Goal: Information Seeking & Learning: Learn about a topic

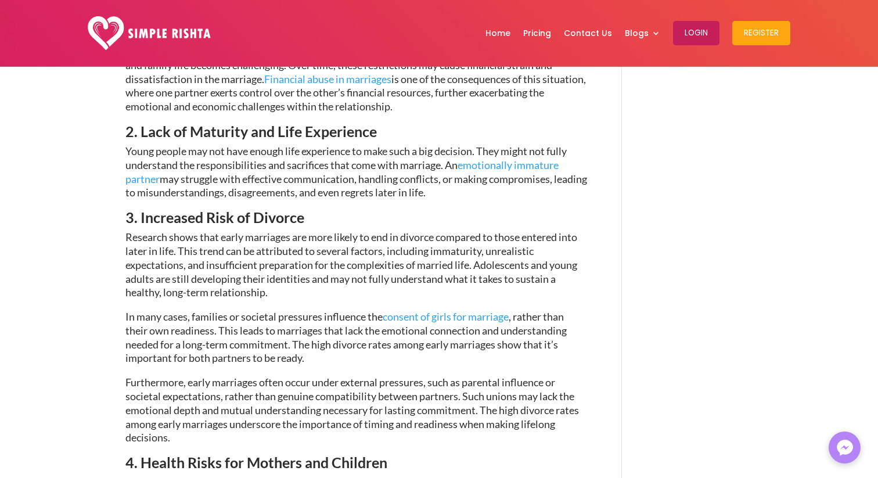
scroll to position [1232, 0]
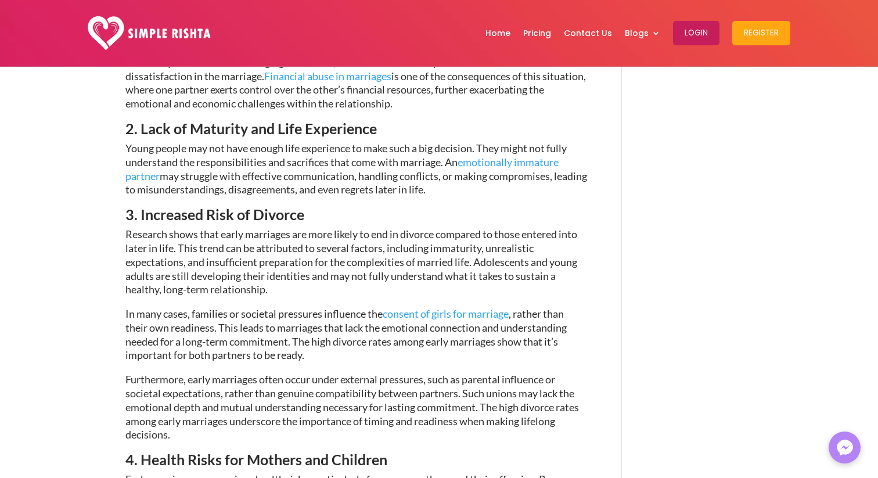
click at [380, 254] on span "Research shows that early marriages are more likely to end in divorce compared …" at bounding box center [351, 262] width 452 height 68
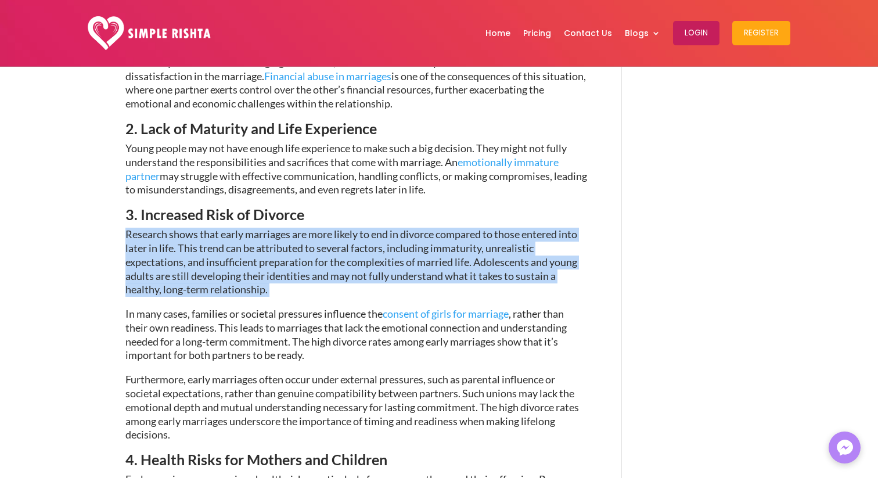
click at [380, 254] on span "Research shows that early marriages are more likely to end in divorce compared …" at bounding box center [351, 262] width 452 height 68
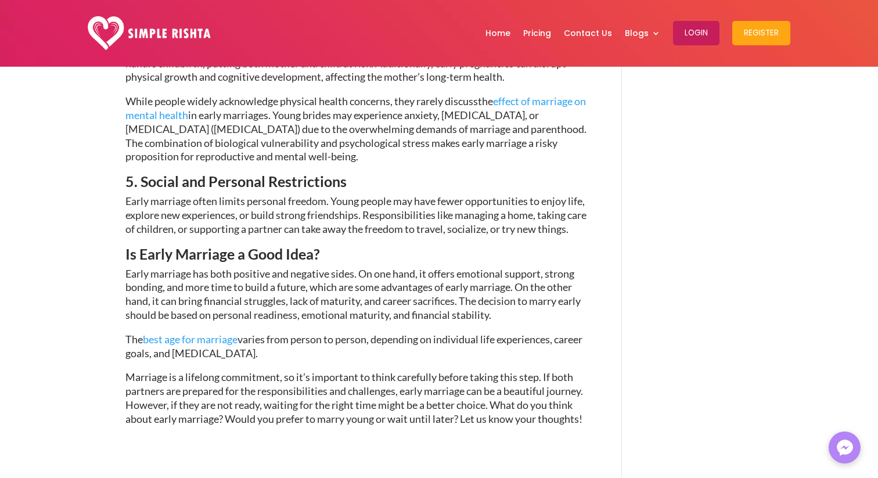
scroll to position [1715, 0]
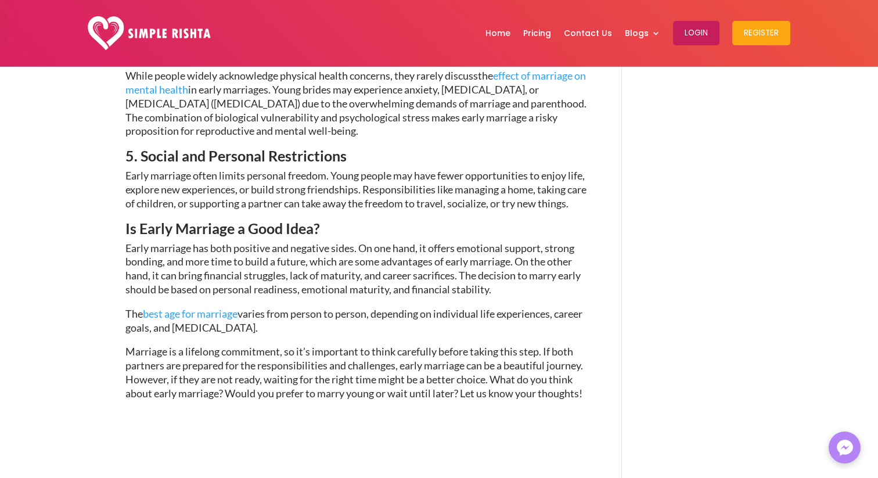
click at [382, 210] on span "Early marriage often limits personal freedom. Young people may have fewer oppor…" at bounding box center [355, 189] width 461 height 41
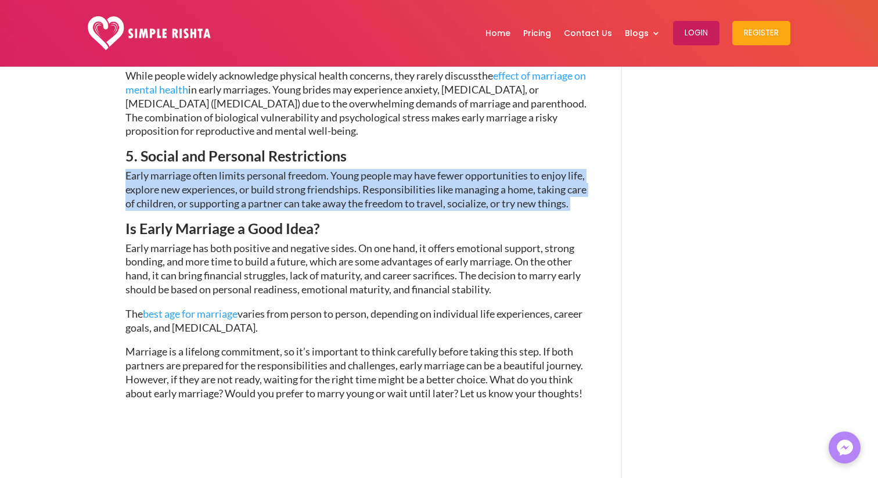
click at [382, 210] on span "Early marriage often limits personal freedom. Young people may have fewer oppor…" at bounding box center [355, 189] width 461 height 41
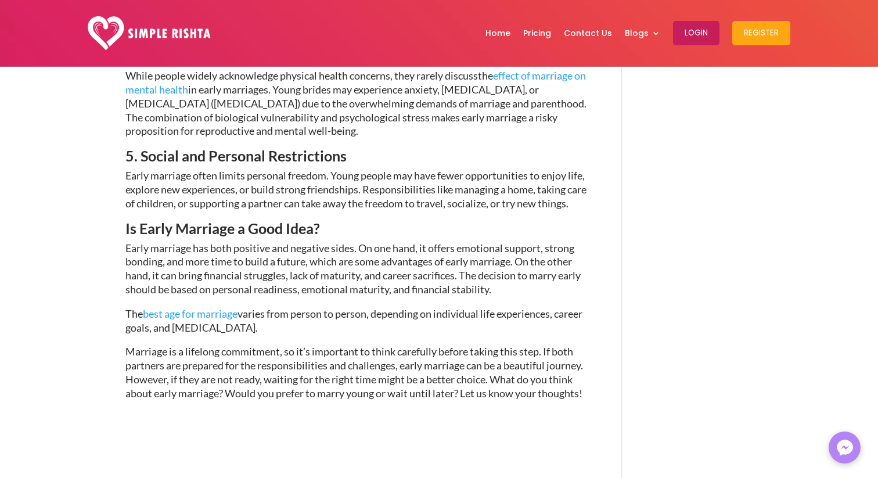
click at [382, 210] on span "Early marriage often limits personal freedom. Young people may have fewer oppor…" at bounding box center [355, 189] width 461 height 41
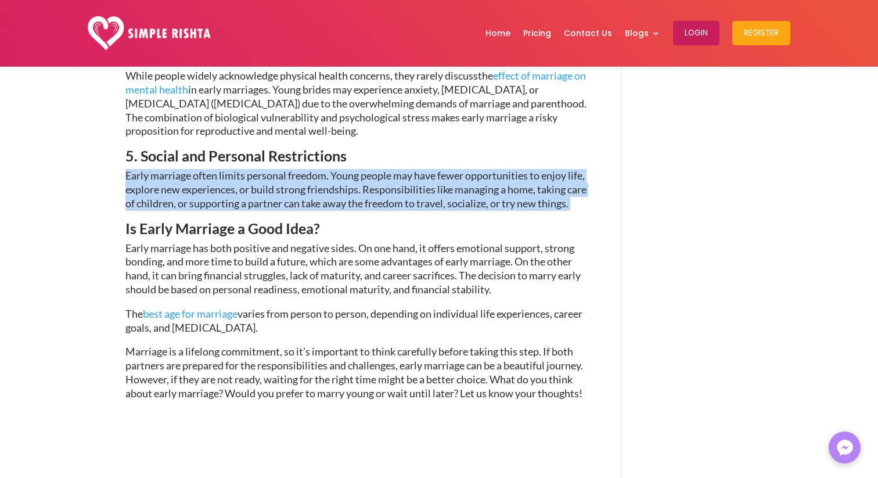
click at [382, 210] on span "Early marriage often limits personal freedom. Young people may have fewer oppor…" at bounding box center [355, 189] width 461 height 41
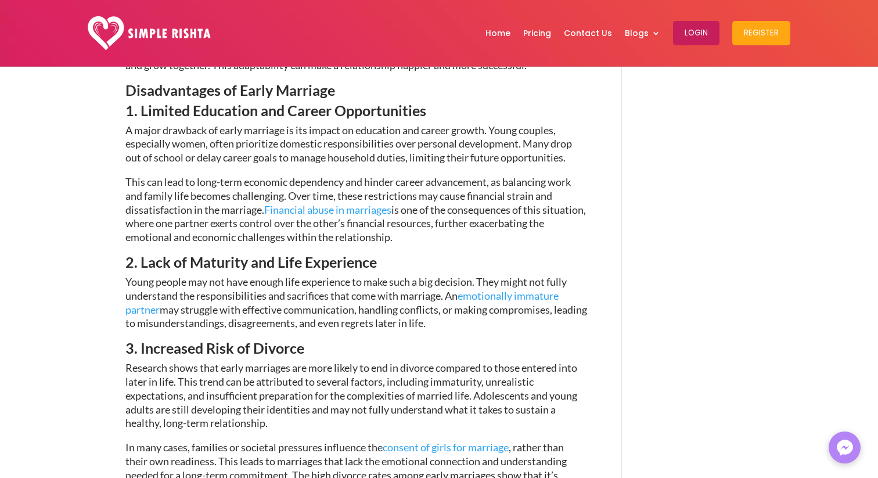
scroll to position [1088, 0]
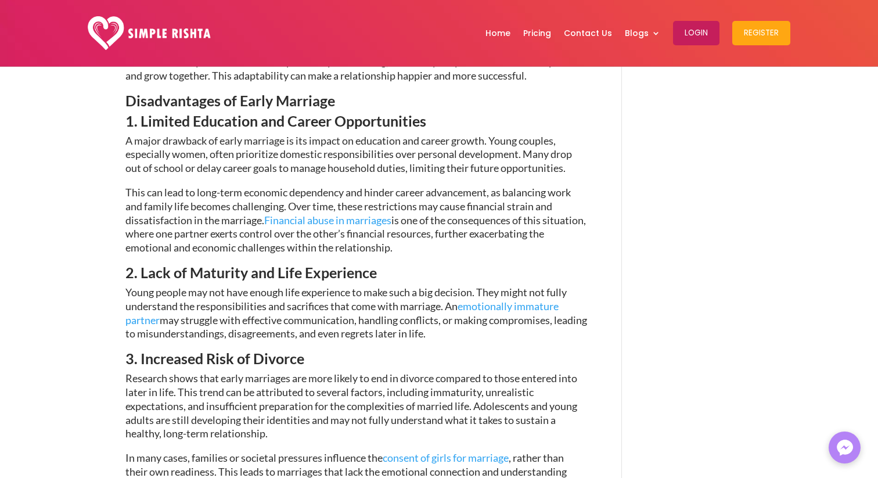
click at [318, 281] on span "2. Lack of Maturity and Life Experience" at bounding box center [251, 272] width 252 height 17
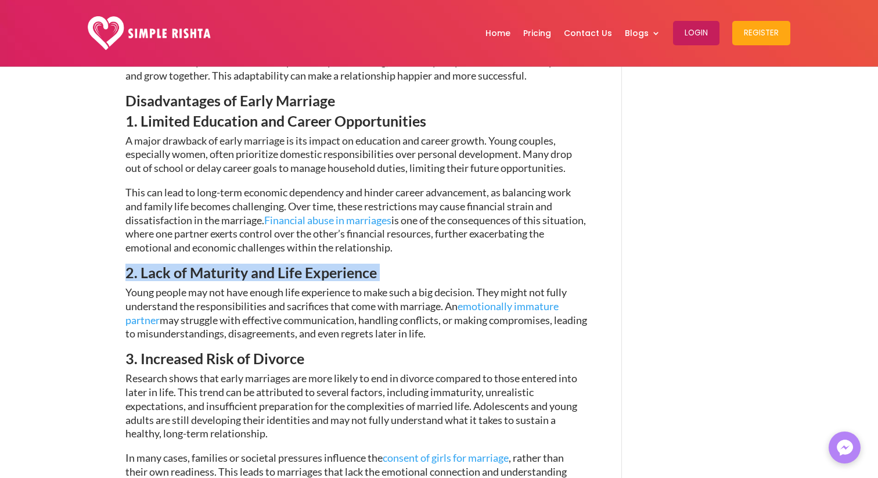
click at [317, 312] on span "Young people may not have enough life experience to make such a big decision. T…" at bounding box center [345, 299] width 441 height 27
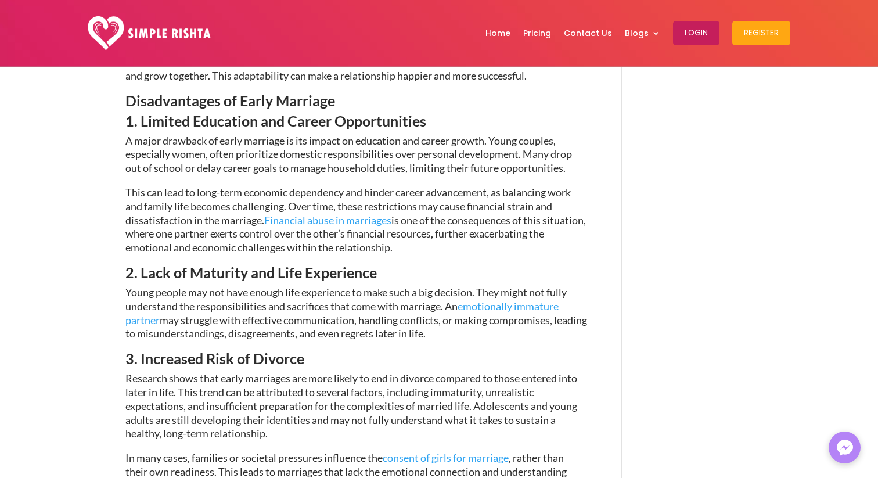
click at [317, 312] on span "Young people may not have enough life experience to make such a big decision. T…" at bounding box center [345, 299] width 441 height 27
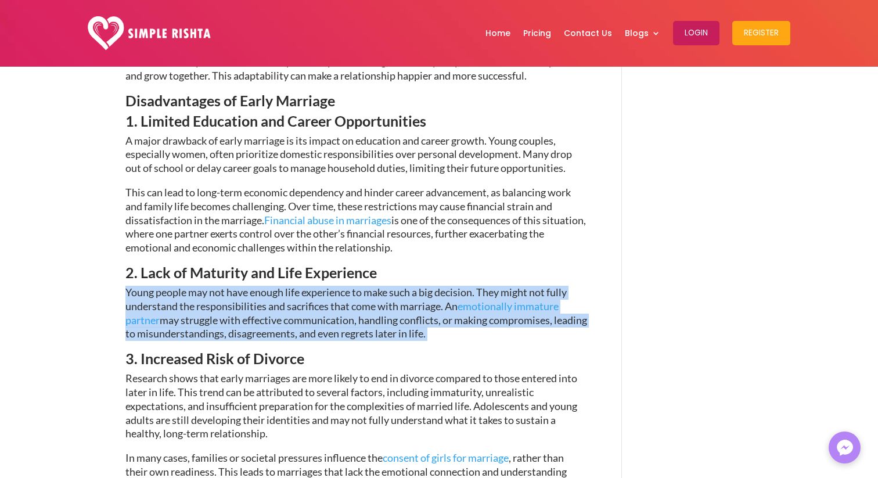
click at [317, 312] on span "Young people may not have enough life experience to make such a big decision. T…" at bounding box center [345, 299] width 441 height 27
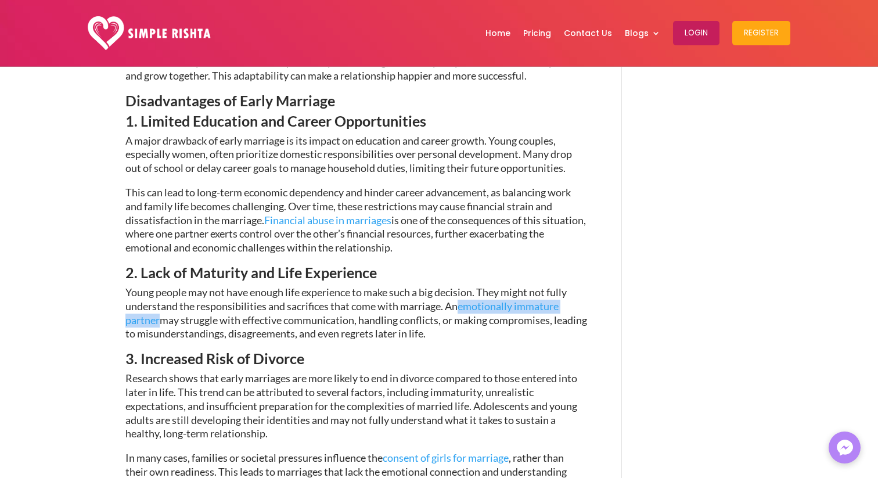
click at [329, 200] on span "This can lead to long-term economic dependency and hinder career advancement, a…" at bounding box center [348, 206] width 446 height 41
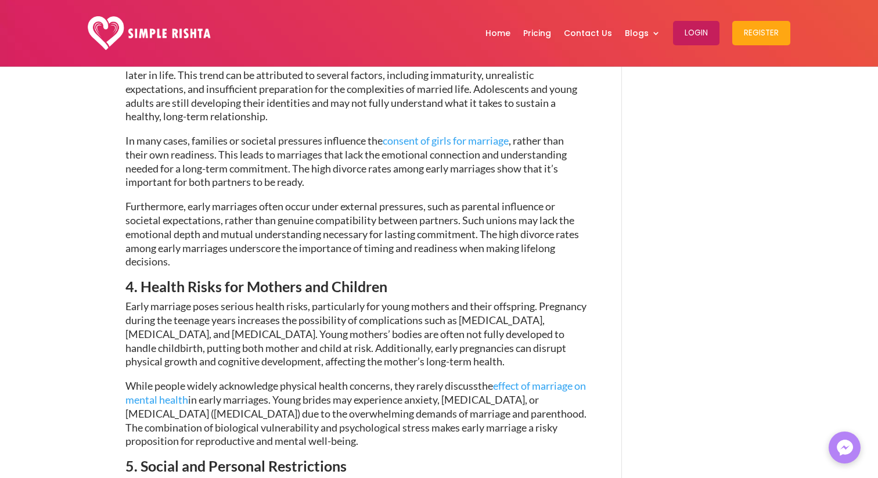
scroll to position [1413, 0]
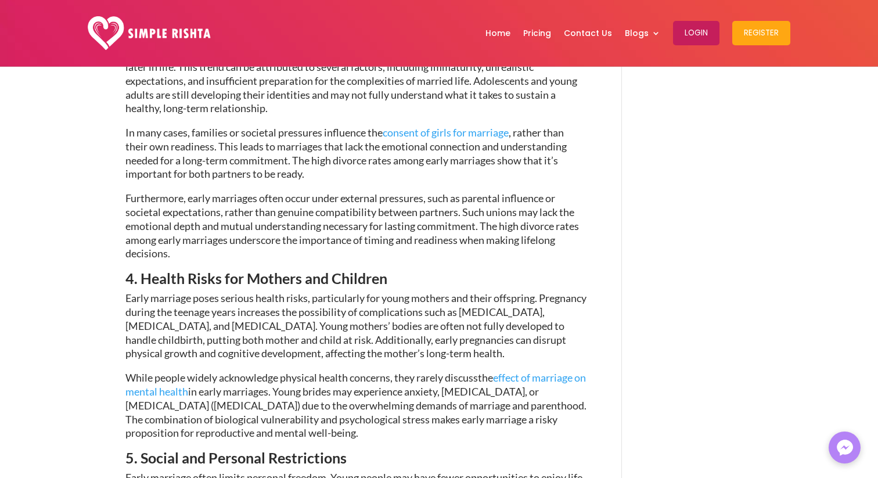
click at [406, 179] on span ", rather than their own readiness. This leads to marriages that lack the emotio…" at bounding box center [345, 153] width 441 height 54
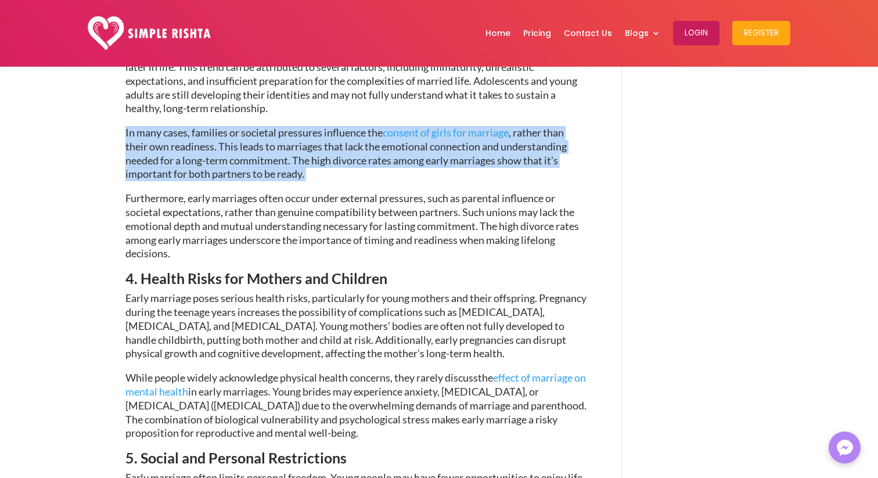
click at [406, 179] on span ", rather than their own readiness. This leads to marriages that lack the emotio…" at bounding box center [345, 153] width 441 height 54
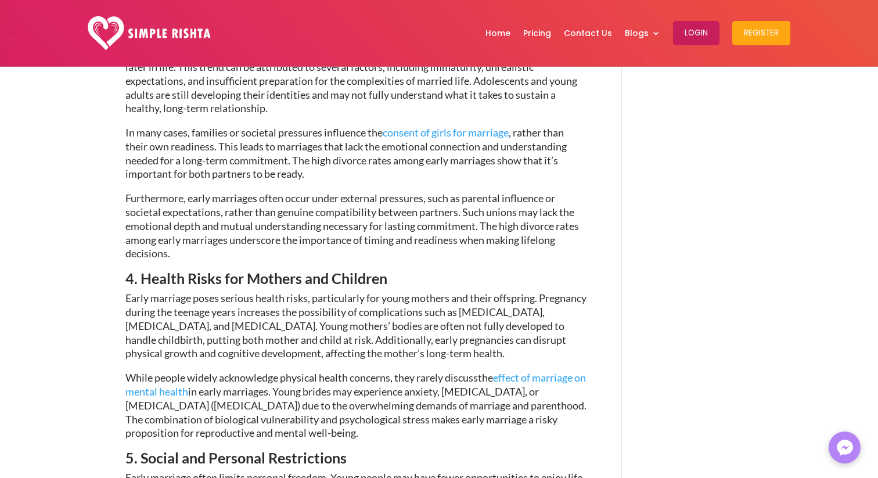
click at [406, 179] on span ", rather than their own readiness. This leads to marriages that lack the emotio…" at bounding box center [345, 153] width 441 height 54
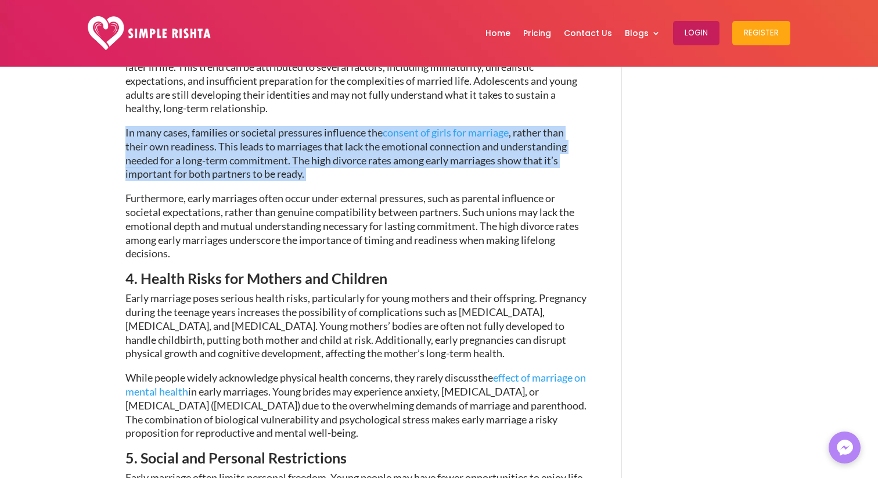
click at [446, 164] on span ", rather than their own readiness. This leads to marriages that lack the emotio…" at bounding box center [345, 153] width 441 height 54
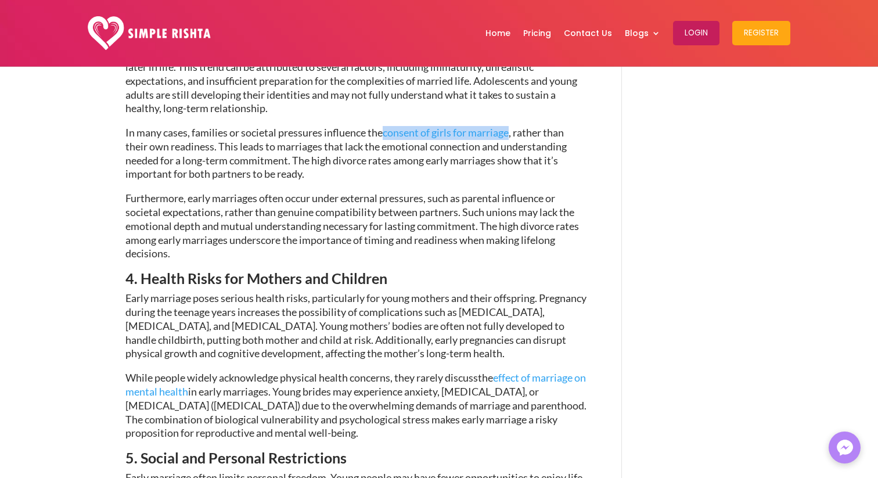
click at [304, 246] on p "Furthermore, early marriages often occur under external pressures, such as pare…" at bounding box center [356, 232] width 462 height 80
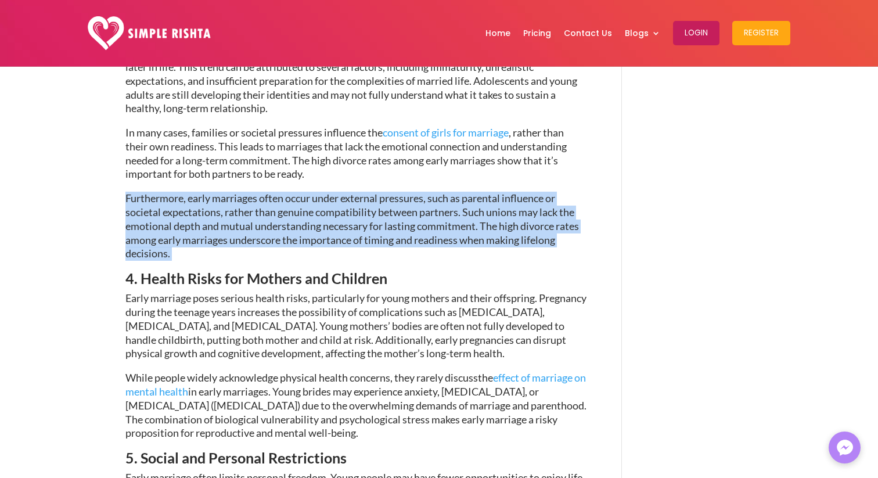
click at [304, 246] on p "Furthermore, early marriages often occur under external pressures, such as pare…" at bounding box center [356, 232] width 462 height 80
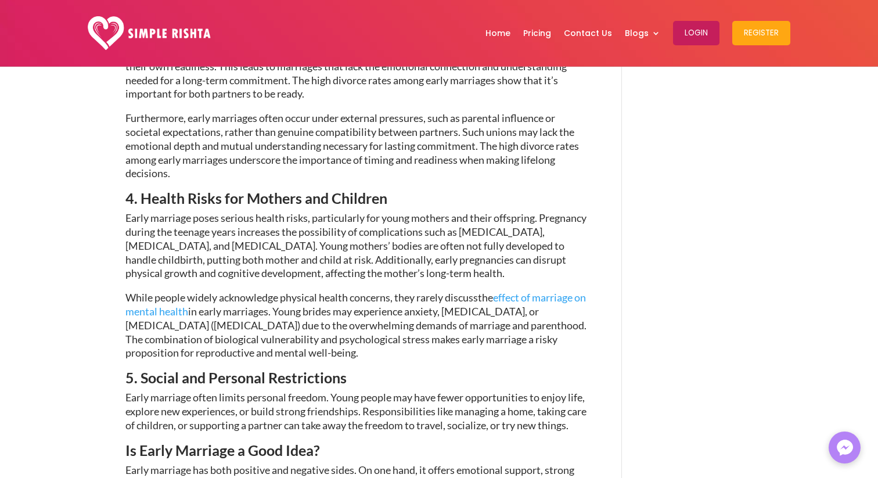
scroll to position [1572, 0]
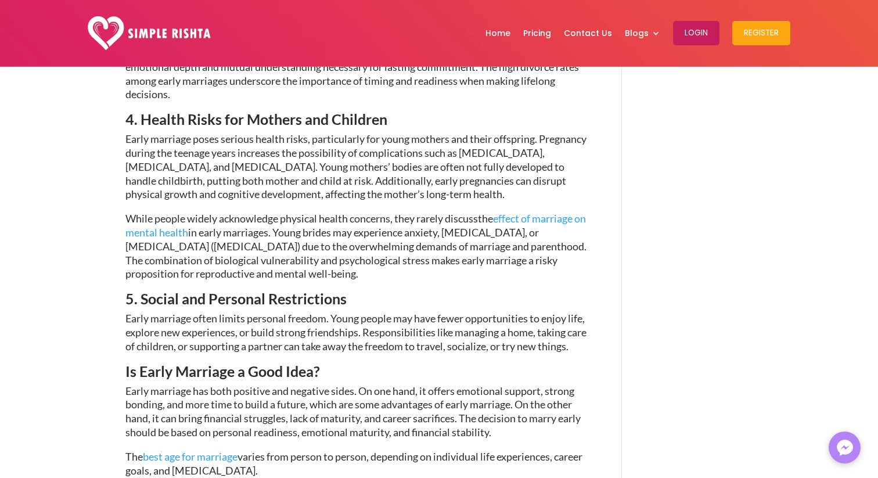
click at [328, 181] on span "Early marriage poses serious health risks, particularly for young mothers and t…" at bounding box center [355, 166] width 461 height 68
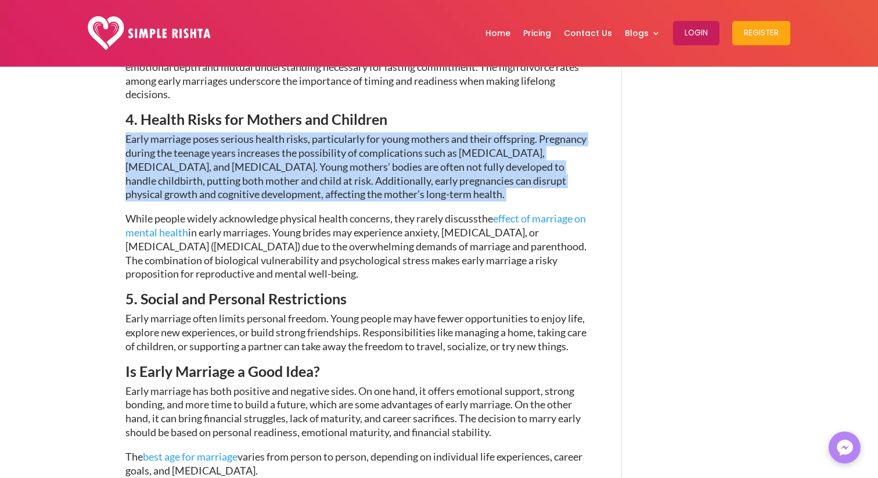
click at [328, 181] on span "Early marriage poses serious health risks, particularly for young mothers and t…" at bounding box center [355, 166] width 461 height 68
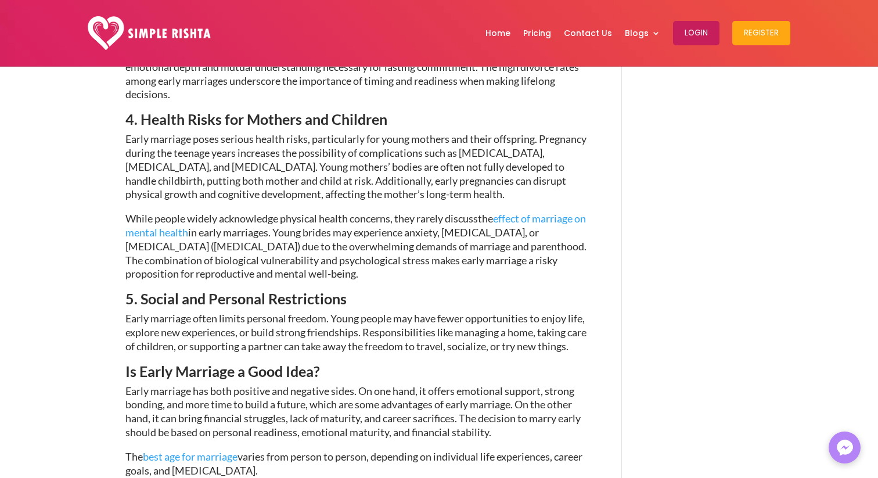
click at [328, 181] on span "Early marriage poses serious health risks, particularly for young mothers and t…" at bounding box center [355, 166] width 461 height 68
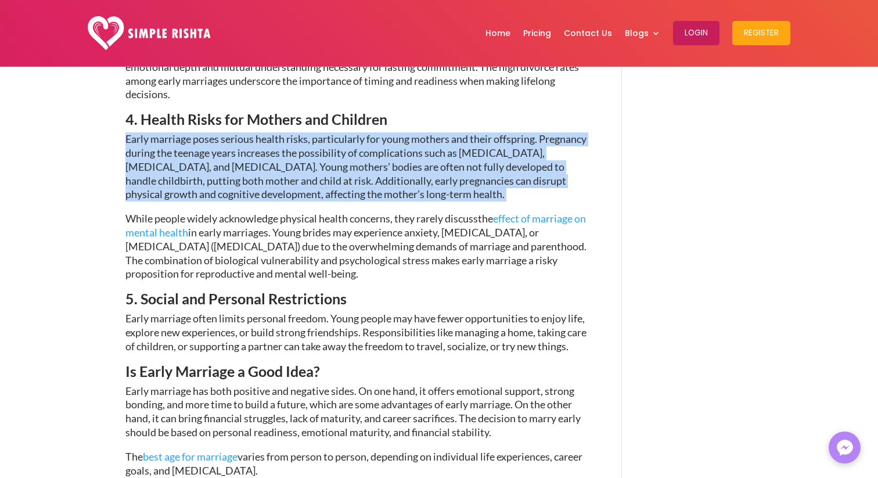
click at [328, 181] on span "Early marriage poses serious health risks, particularly for young mothers and t…" at bounding box center [355, 166] width 461 height 68
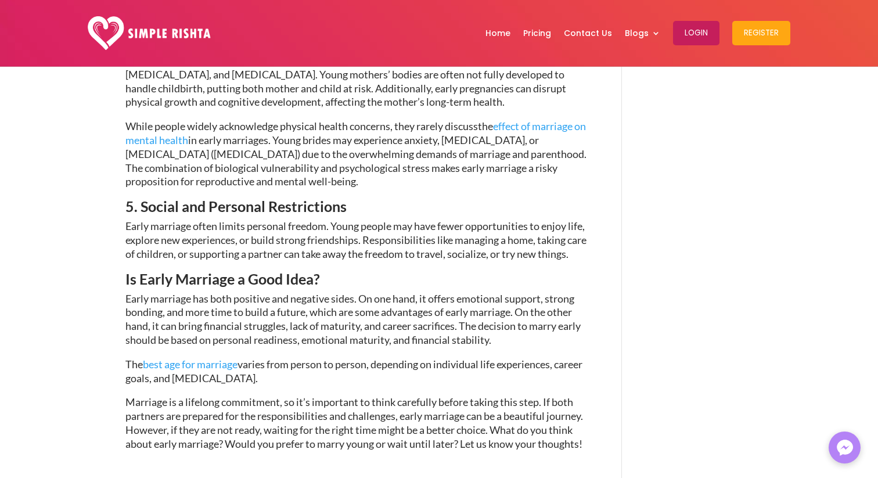
scroll to position [1722, 0]
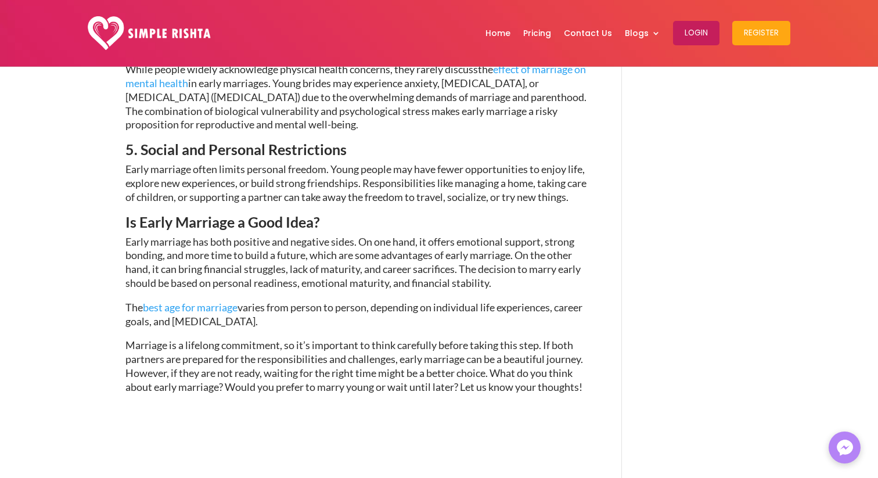
click at [328, 181] on span "Early marriage often limits personal freedom. Young people may have fewer oppor…" at bounding box center [355, 183] width 461 height 41
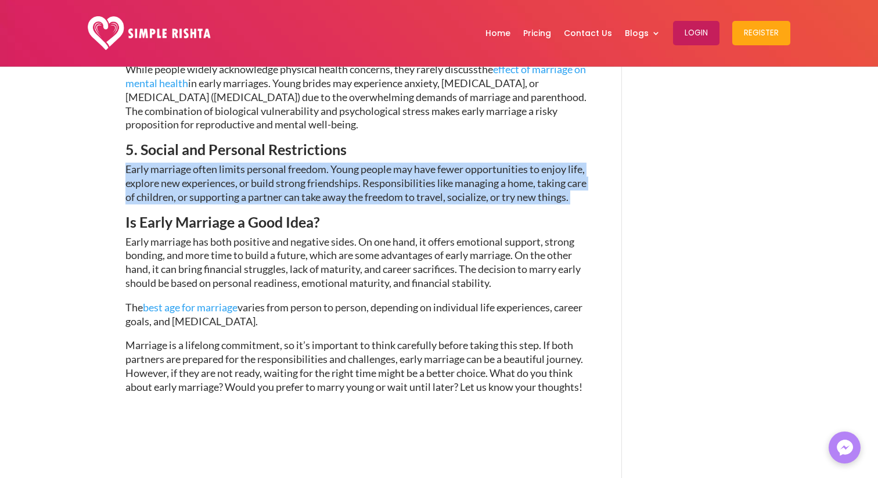
click at [328, 181] on span "Early marriage often limits personal freedom. Young people may have fewer oppor…" at bounding box center [355, 183] width 461 height 41
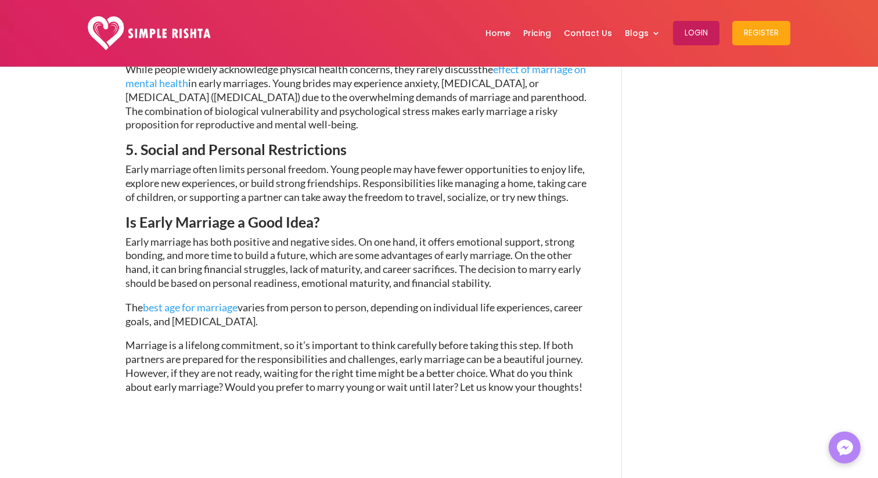
click at [328, 181] on span "Early marriage often limits personal freedom. Young people may have fewer oppor…" at bounding box center [355, 183] width 461 height 41
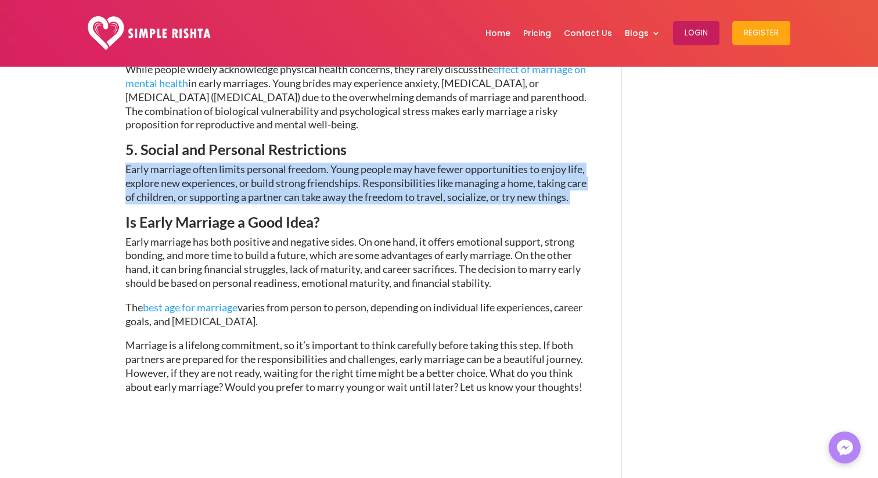
click at [328, 181] on span "Early marriage often limits personal freedom. Young people may have fewer oppor…" at bounding box center [355, 183] width 461 height 41
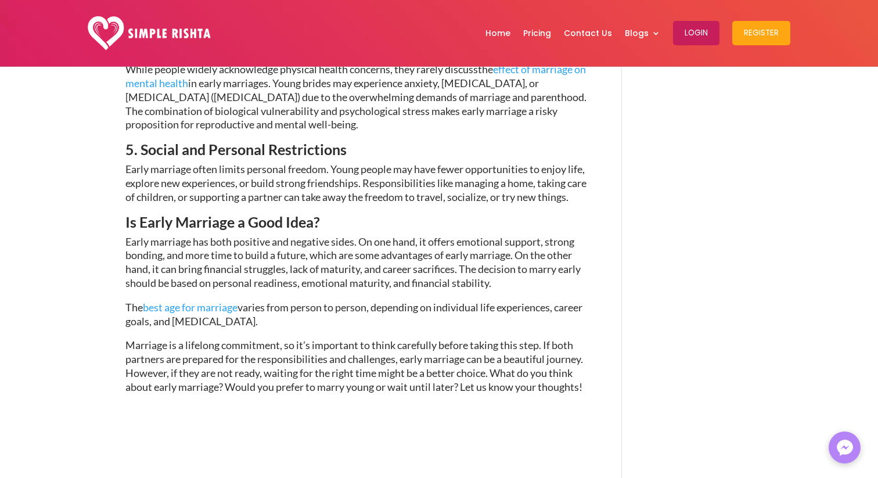
click at [328, 181] on span "Early marriage often limits personal freedom. Young people may have fewer oppor…" at bounding box center [355, 183] width 461 height 41
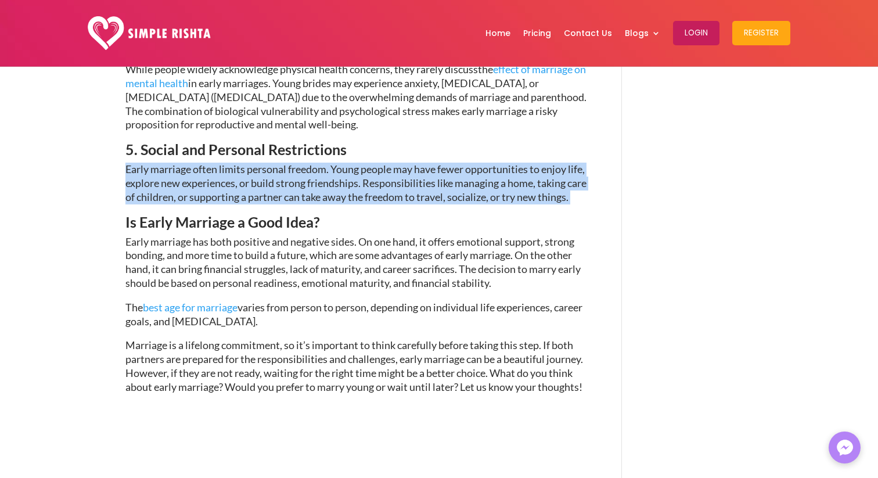
click at [317, 183] on span "Early marriage often limits personal freedom. Young people may have fewer oppor…" at bounding box center [355, 183] width 461 height 41
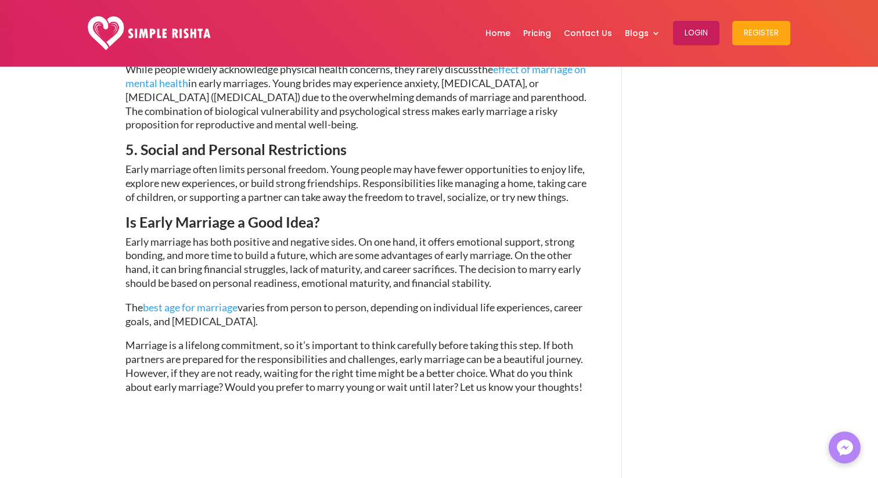
click at [317, 183] on span "Early marriage often limits personal freedom. Young people may have fewer oppor…" at bounding box center [355, 183] width 461 height 41
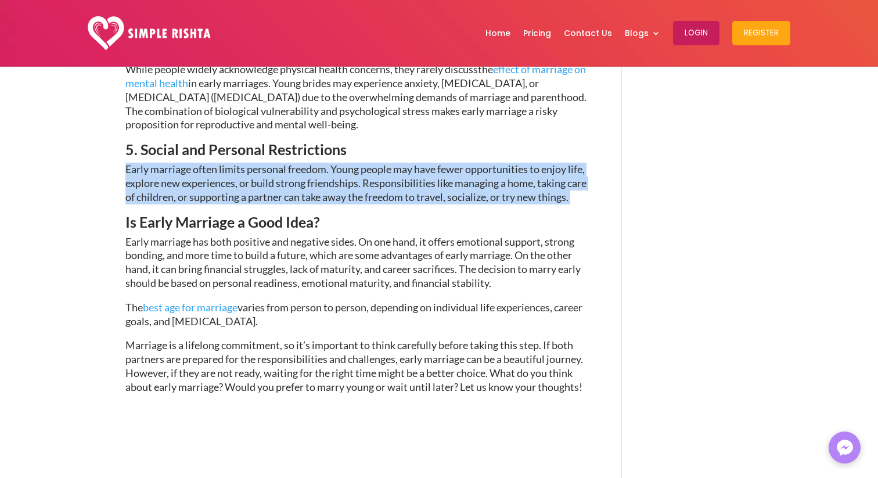
click at [317, 183] on span "Early marriage often limits personal freedom. Young people may have fewer oppor…" at bounding box center [355, 183] width 461 height 41
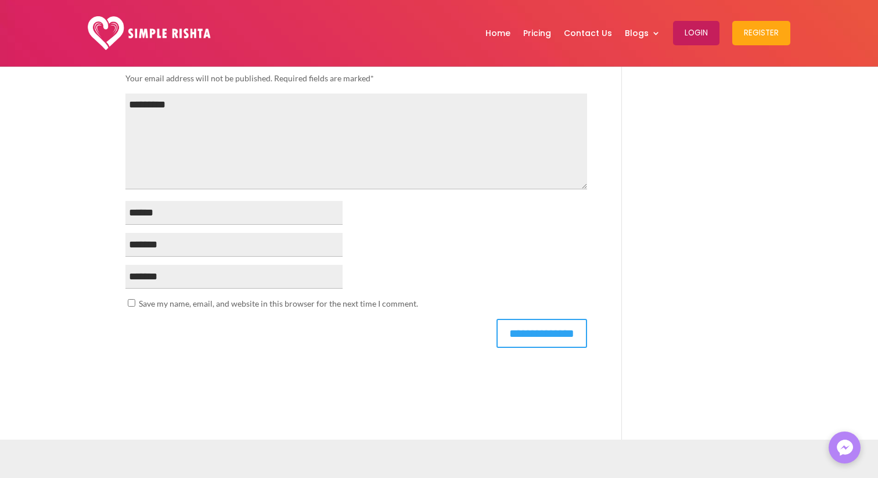
scroll to position [2014, 0]
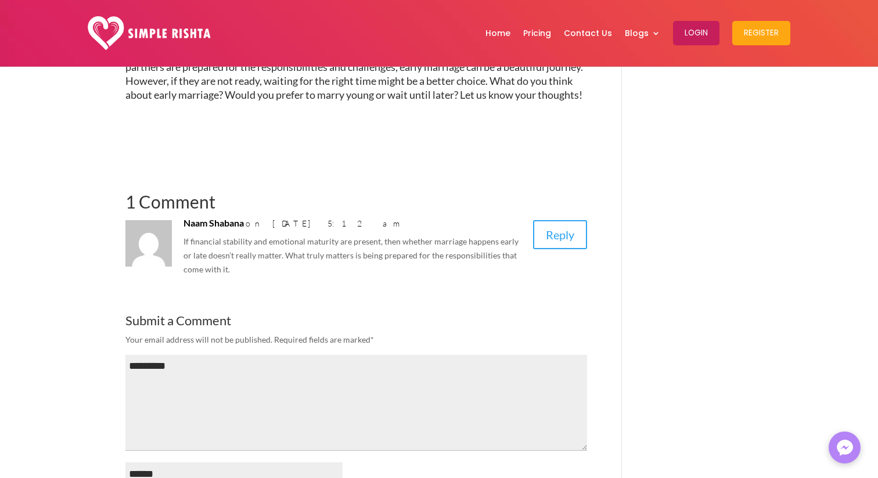
click at [309, 276] on p "If financial stability and emotional maturity are present, then whether marriag…" at bounding box center [354, 255] width 340 height 41
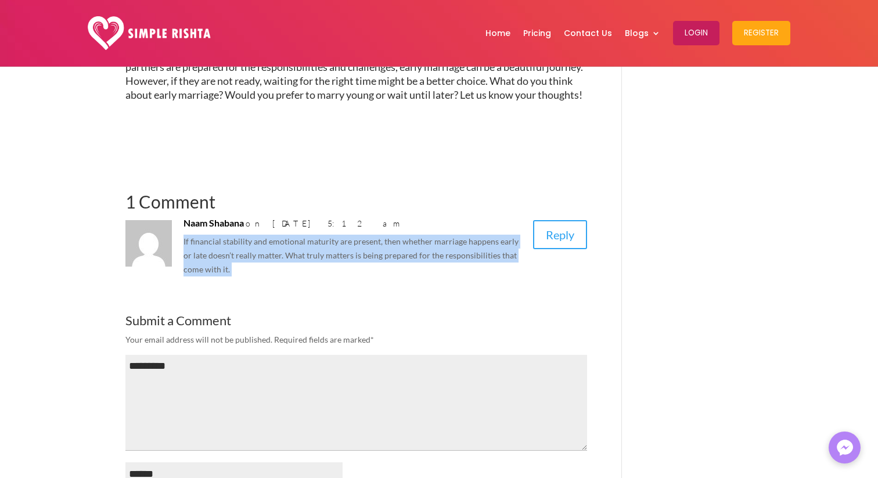
click at [309, 276] on p "If financial stability and emotional maturity are present, then whether marriag…" at bounding box center [354, 255] width 340 height 41
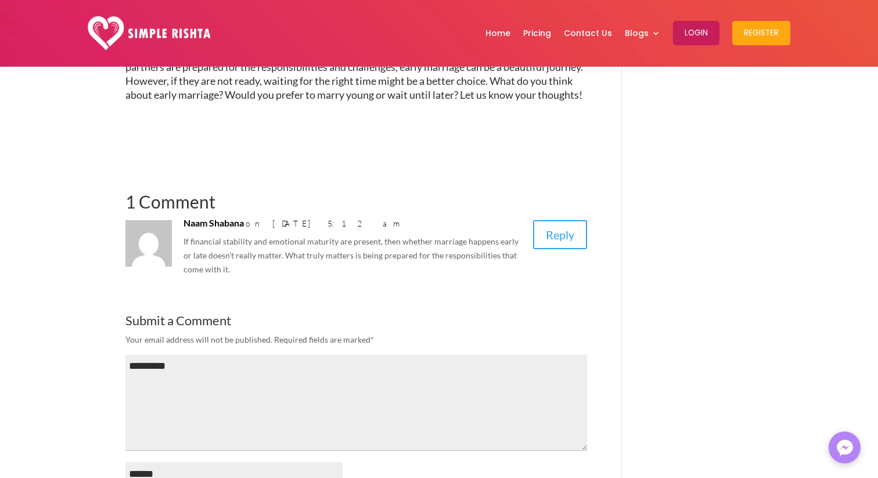
click at [309, 276] on p "If financial stability and emotional maturity are present, then whether marriag…" at bounding box center [354, 255] width 340 height 41
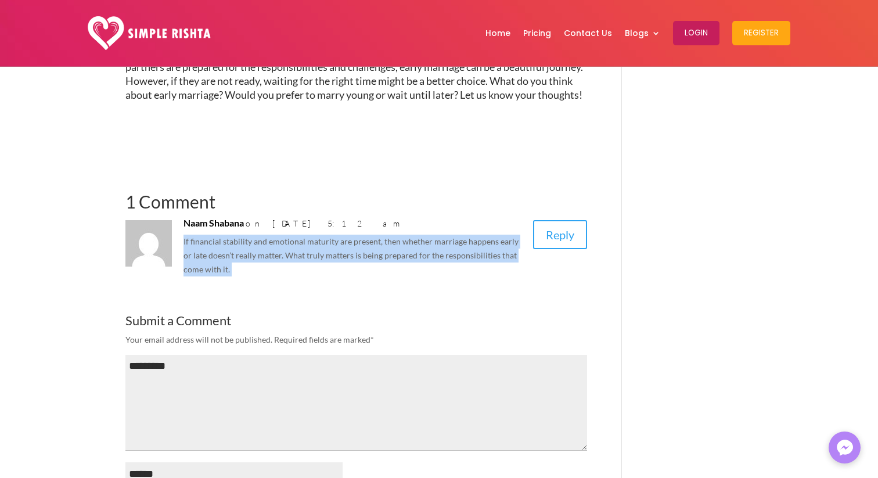
click at [309, 276] on p "If financial stability and emotional maturity are present, then whether marriag…" at bounding box center [354, 255] width 340 height 41
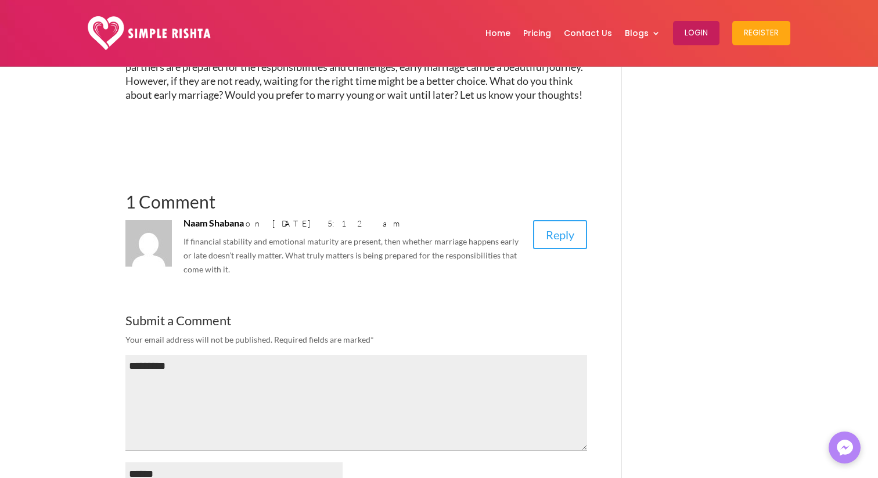
click at [309, 276] on p "If financial stability and emotional maturity are present, then whether marriag…" at bounding box center [354, 255] width 340 height 41
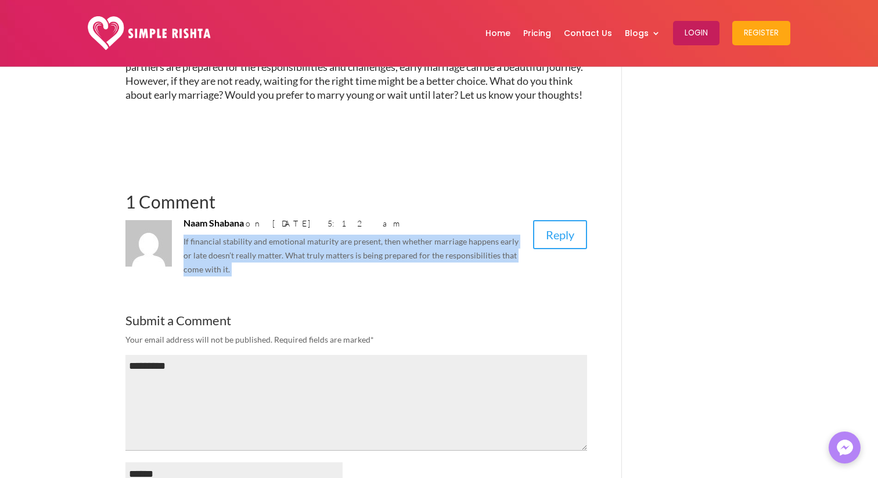
click at [318, 329] on section "**********" at bounding box center [356, 394] width 462 height 490
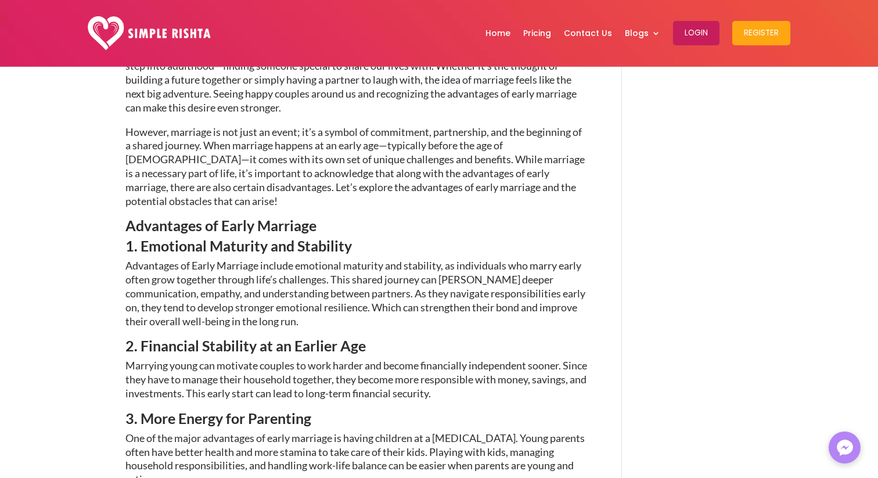
scroll to position [0, 0]
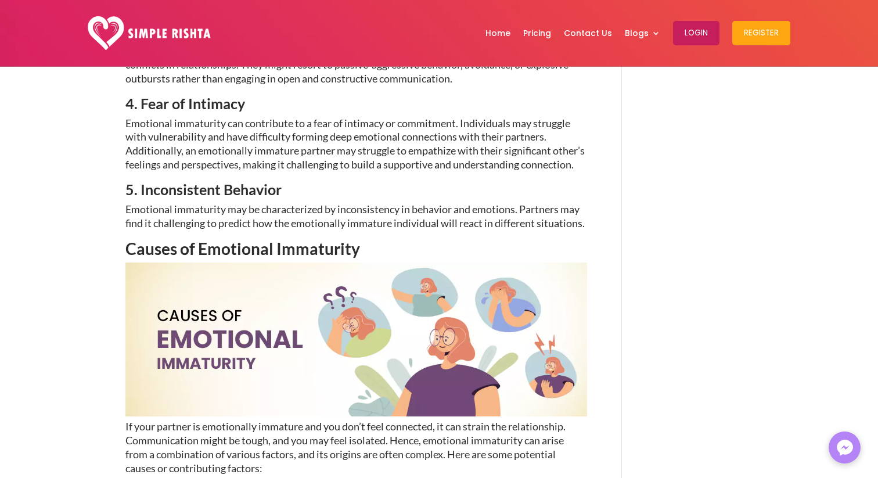
scroll to position [990, 0]
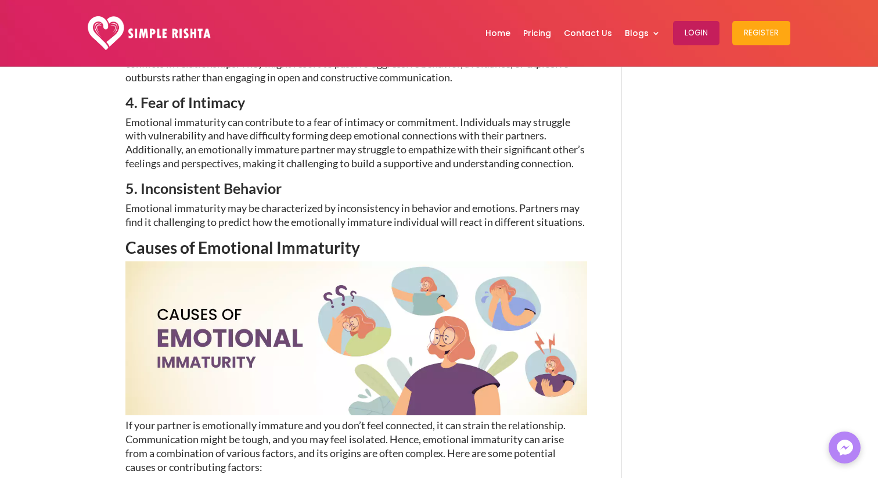
click at [379, 204] on p "Emotional immaturity may be characterized by inconsistency in behavior and emot…" at bounding box center [356, 221] width 462 height 38
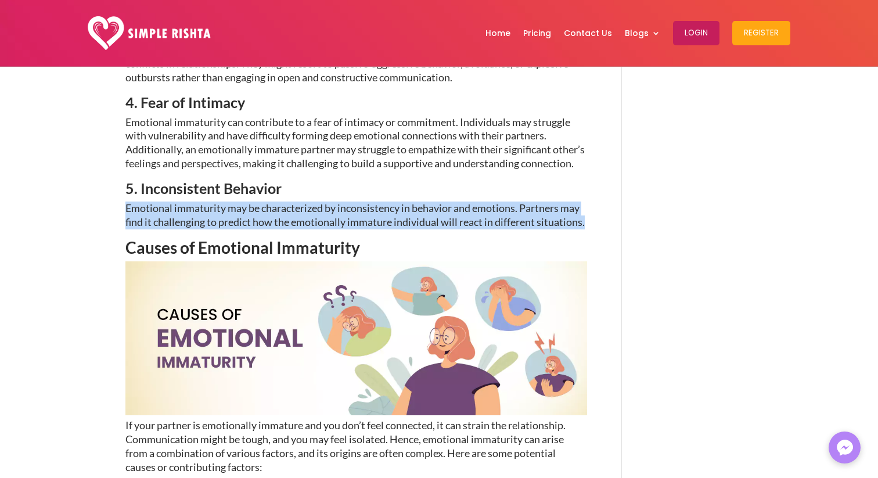
click at [379, 204] on p "Emotional immaturity may be characterized by inconsistency in behavior and emot…" at bounding box center [356, 221] width 462 height 38
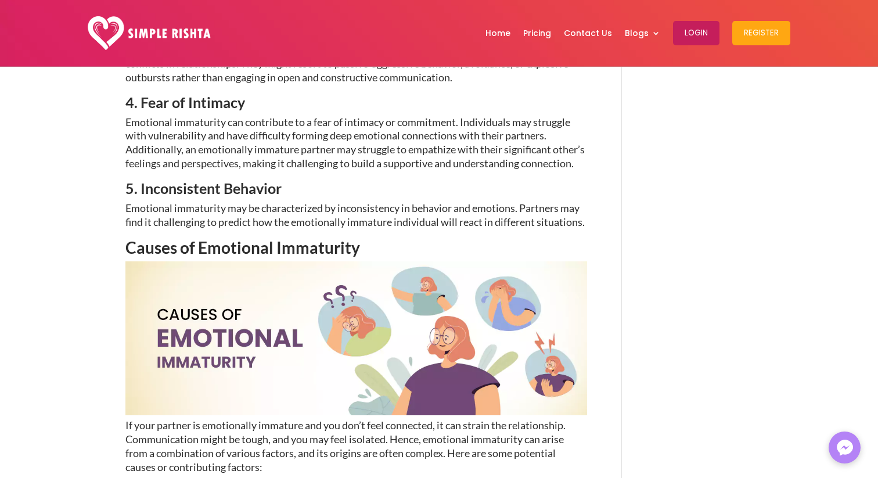
click at [379, 204] on p "Emotional immaturity may be characterized by inconsistency in behavior and emot…" at bounding box center [356, 221] width 462 height 38
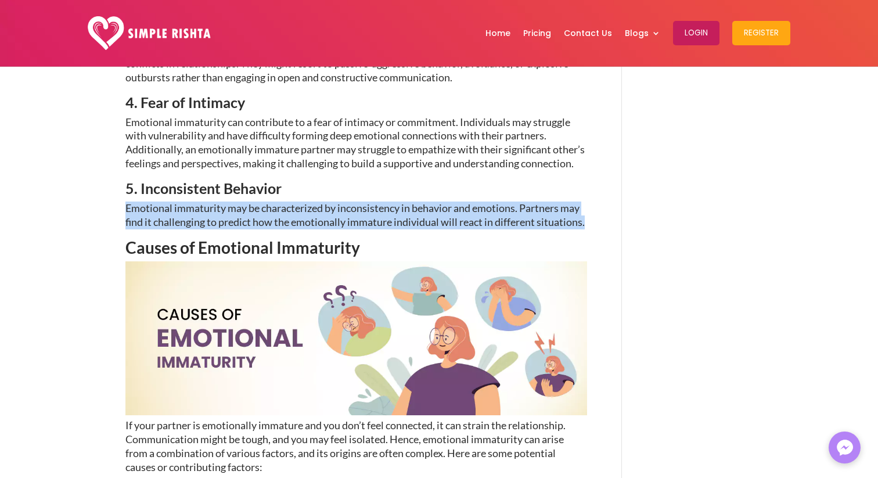
click at [379, 204] on p "Emotional immaturity may be characterized by inconsistency in behavior and emot…" at bounding box center [356, 221] width 462 height 38
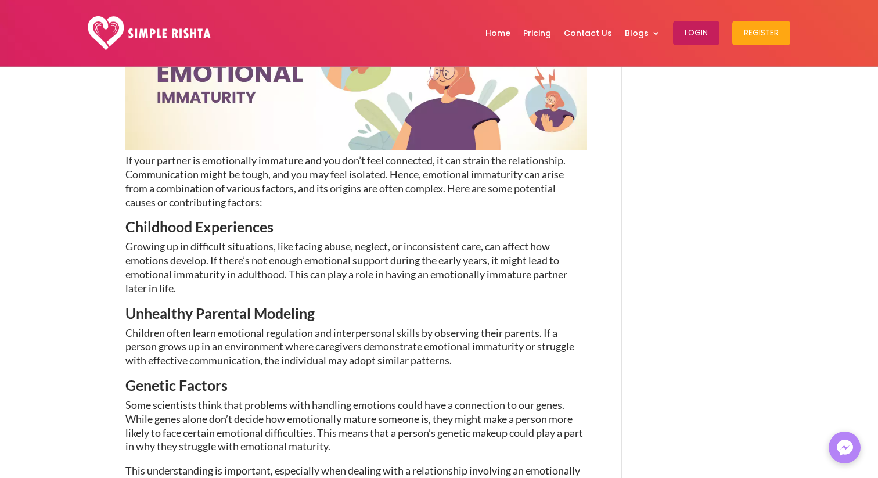
scroll to position [1285, 0]
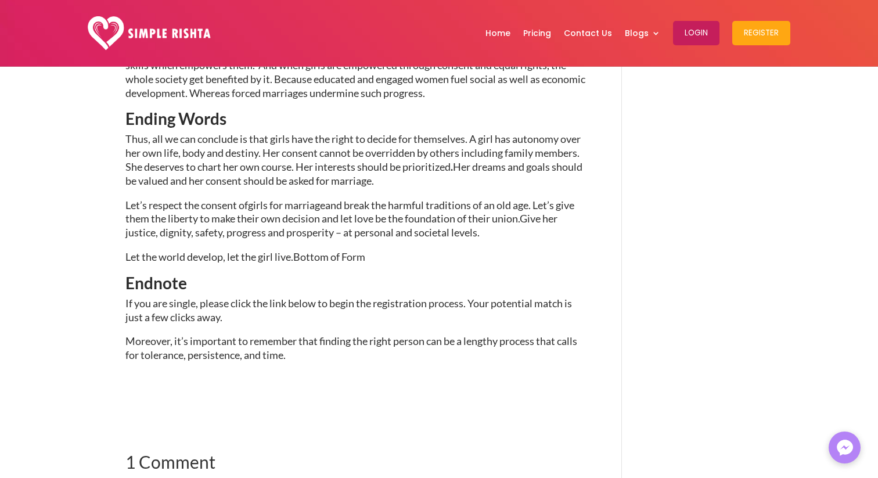
scroll to position [1470, 0]
